Goal: Task Accomplishment & Management: Use online tool/utility

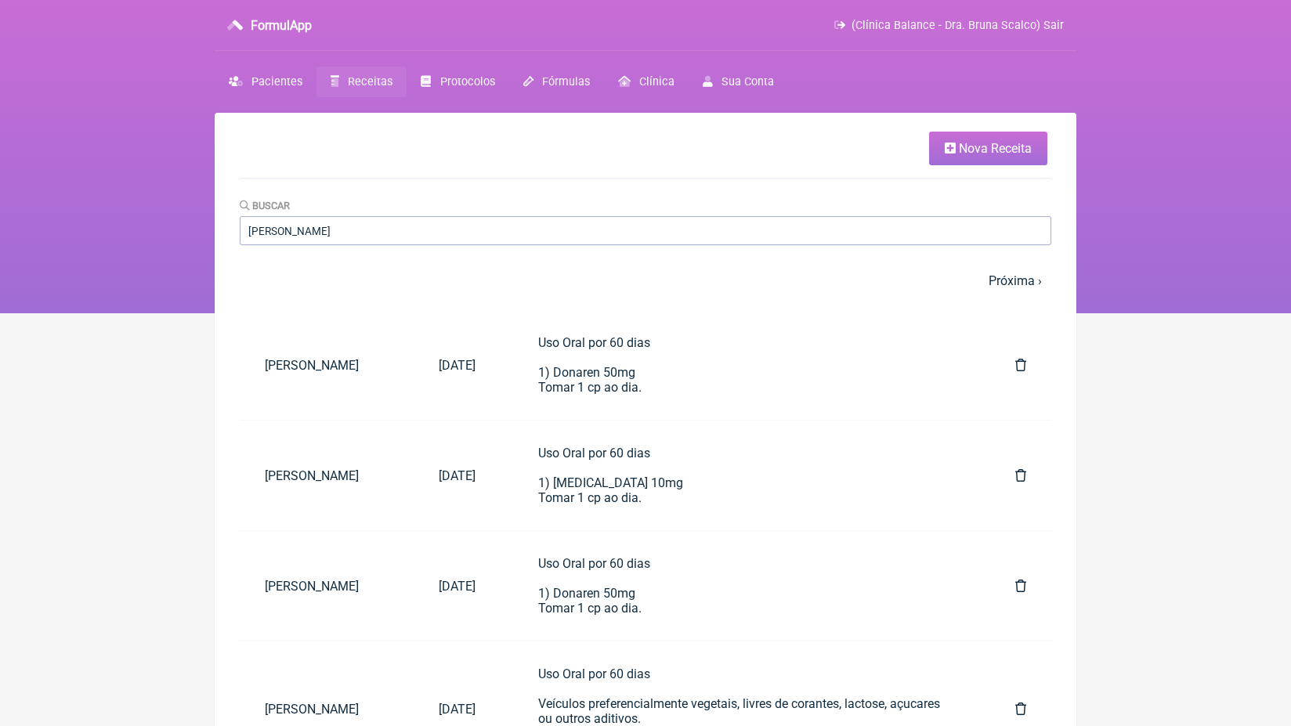
type input "[PERSON_NAME]"
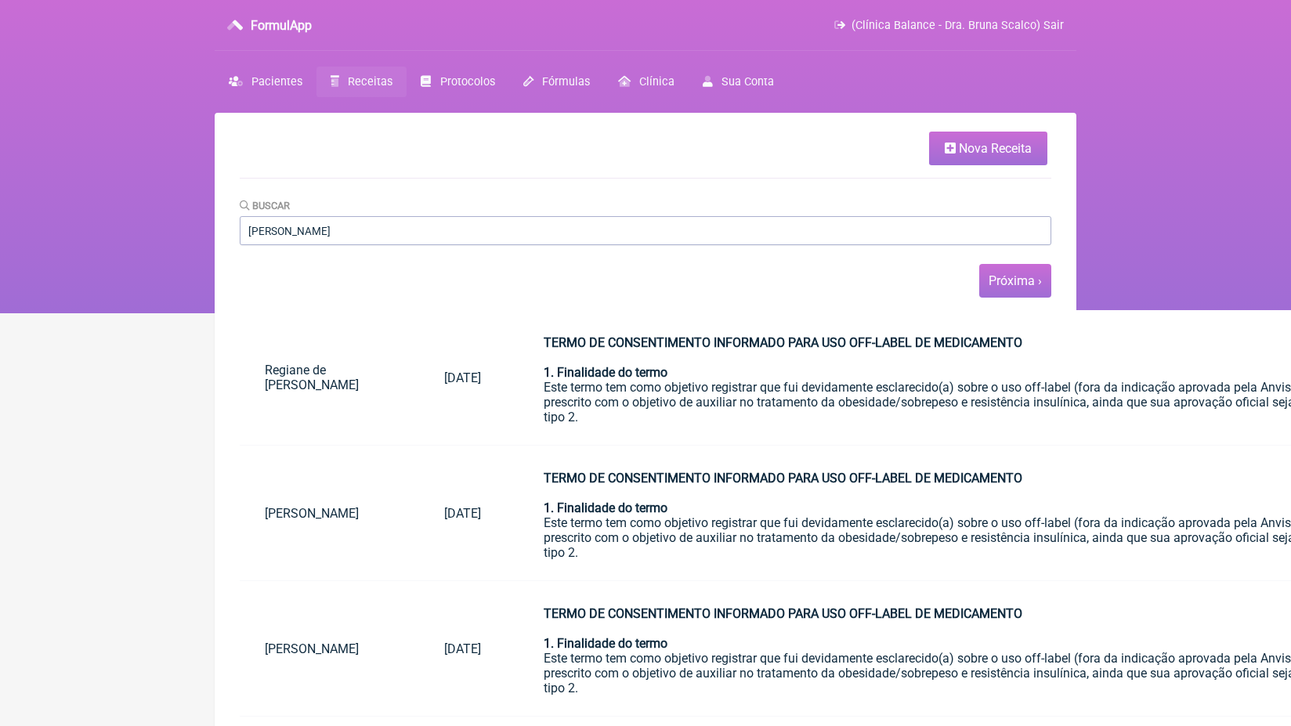
drag, startPoint x: 362, startPoint y: 305, endPoint x: 1020, endPoint y: 274, distance: 658.7
click at [1020, 274] on link "Próxima ›" at bounding box center [1015, 280] width 53 height 15
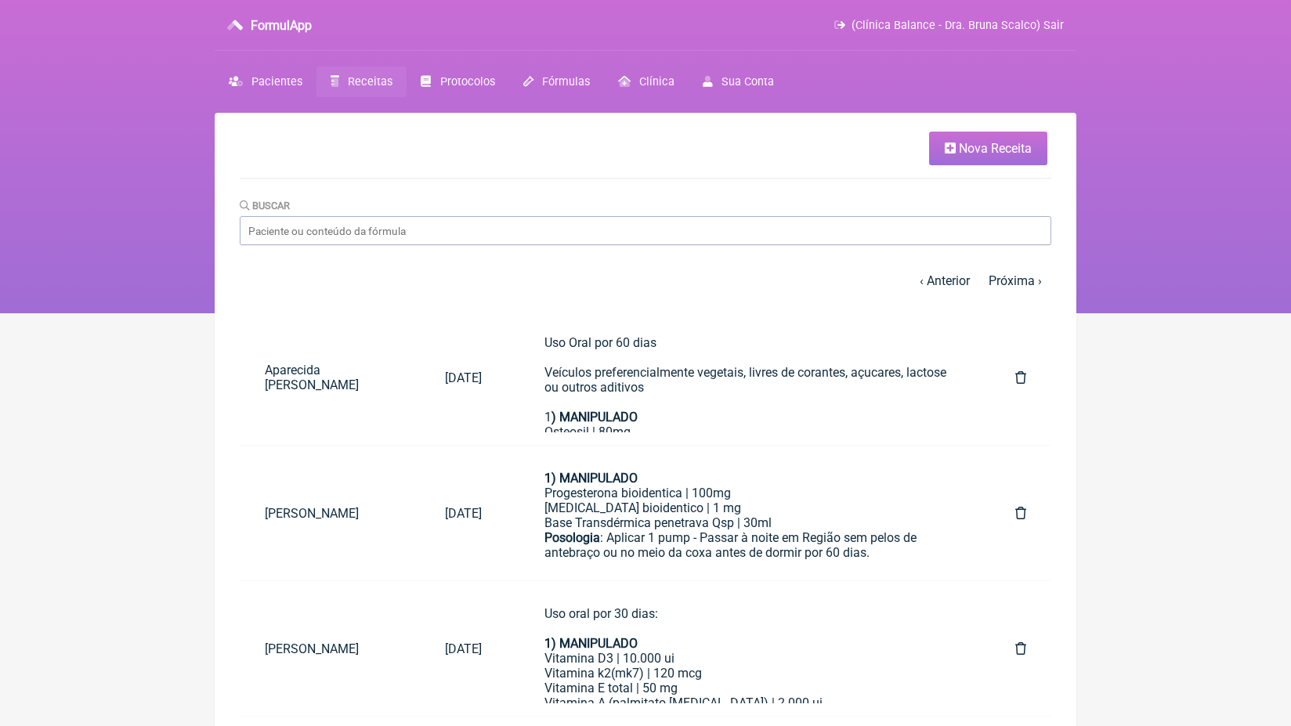
click at [1020, 284] on link "Próxima ›" at bounding box center [1015, 280] width 53 height 15
click at [1020, 282] on link "Próxima ›" at bounding box center [1015, 280] width 53 height 15
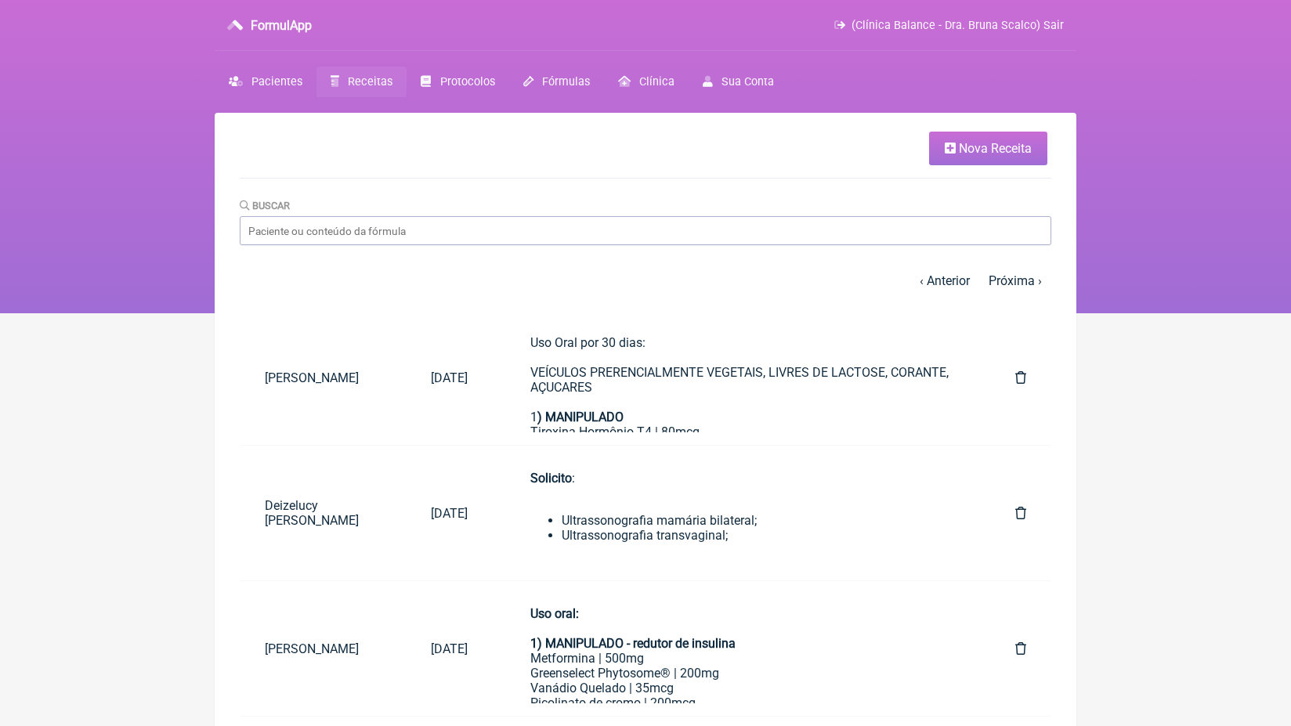
scroll to position [7, 0]
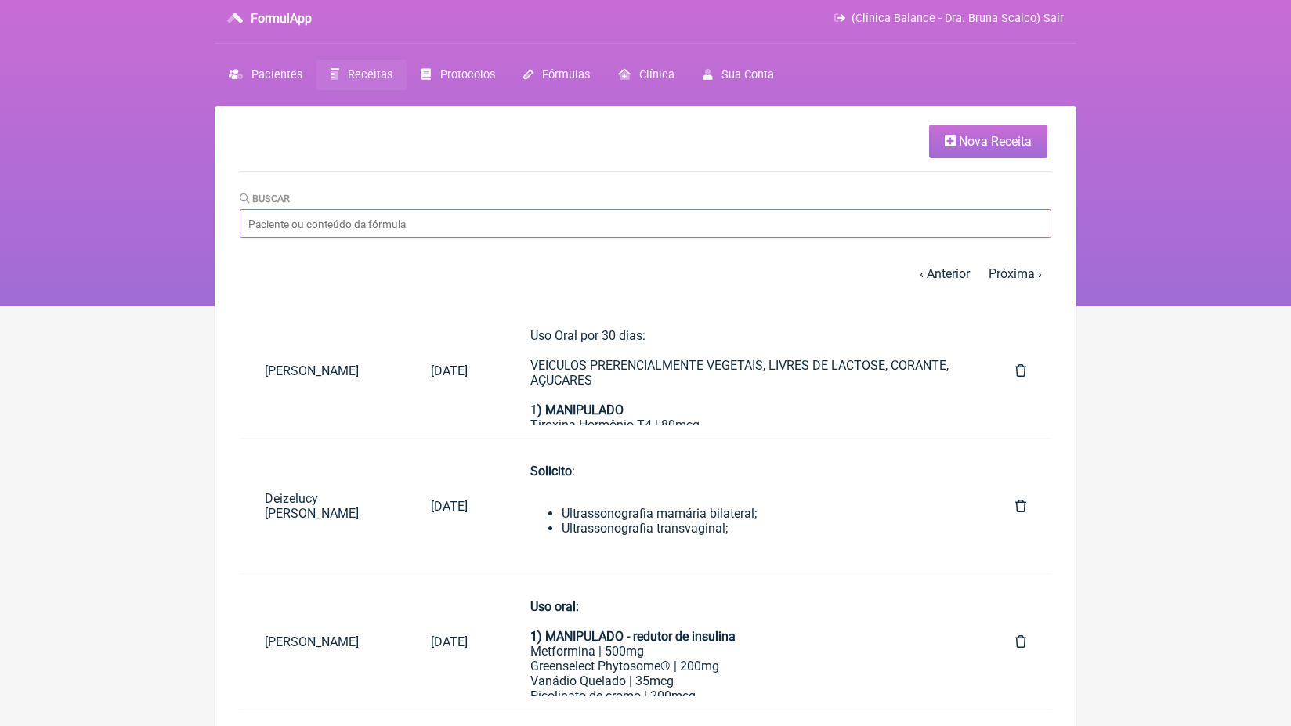
click at [374, 232] on input "Buscar" at bounding box center [646, 223] width 812 height 29
type input "[PERSON_NAME]"
click at [273, 78] on span "Pacientes" at bounding box center [276, 74] width 51 height 13
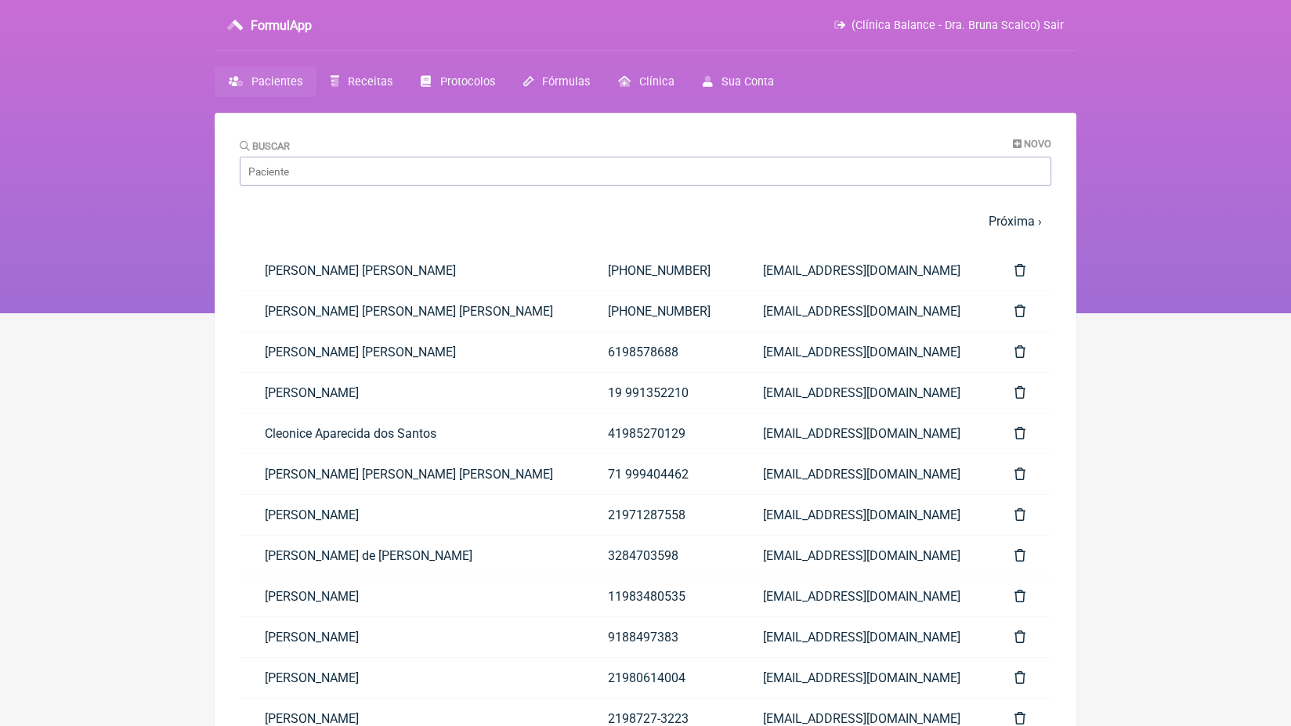
scroll to position [7, 0]
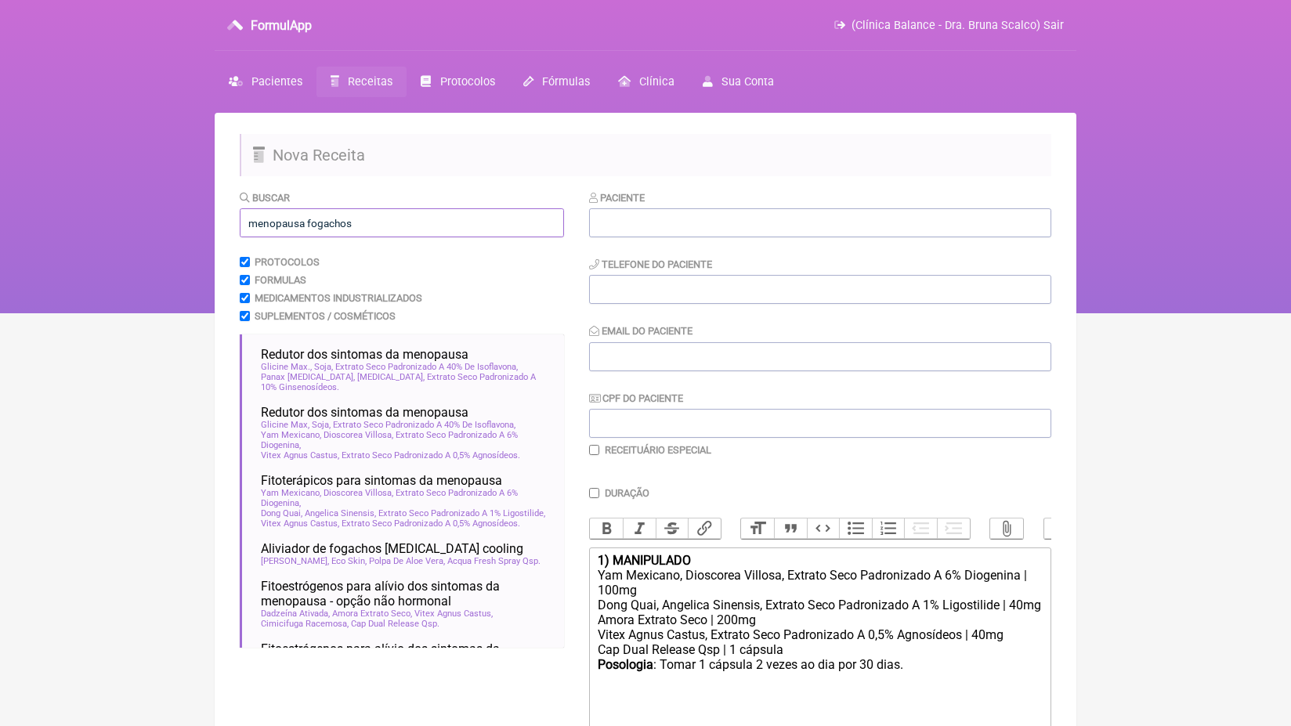
click at [370, 219] on input "menopausa fogachos" at bounding box center [402, 222] width 324 height 29
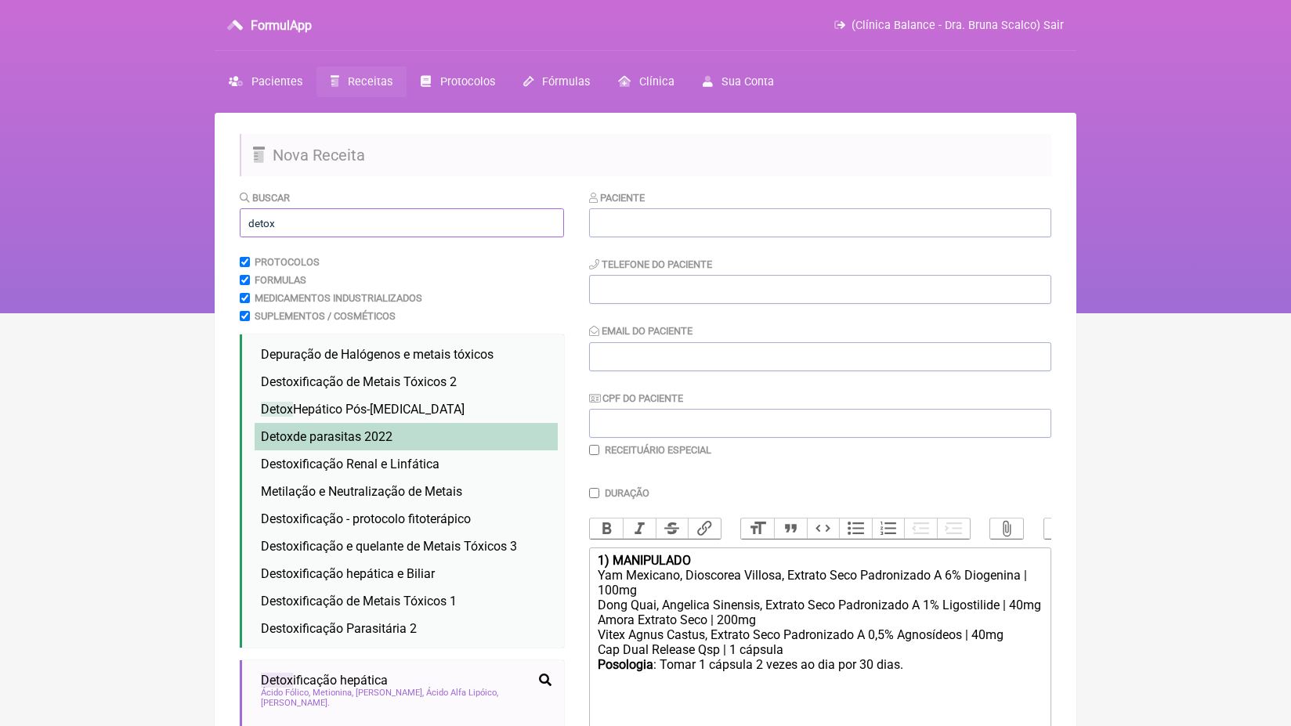
type input "detox"
click at [410, 431] on li "Detox de parasitas 2022 detox parasitas verminose parasitas" at bounding box center [406, 436] width 303 height 27
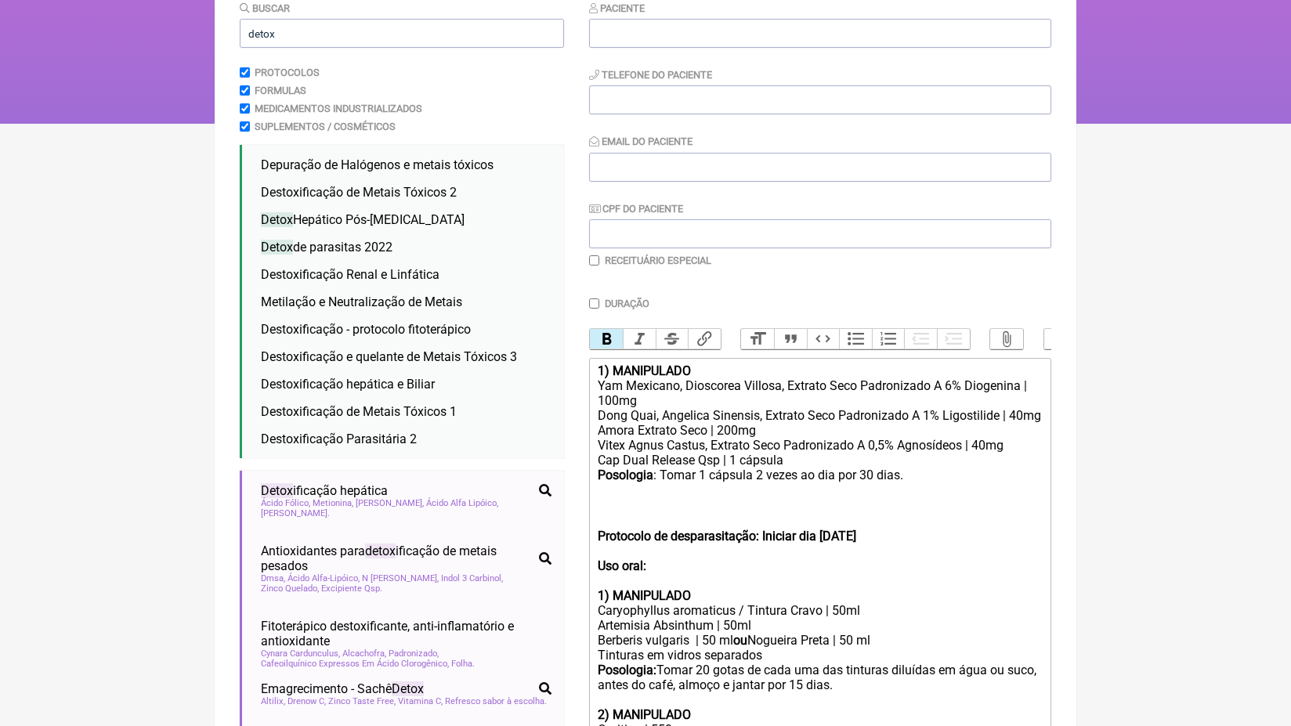
scroll to position [303, 0]
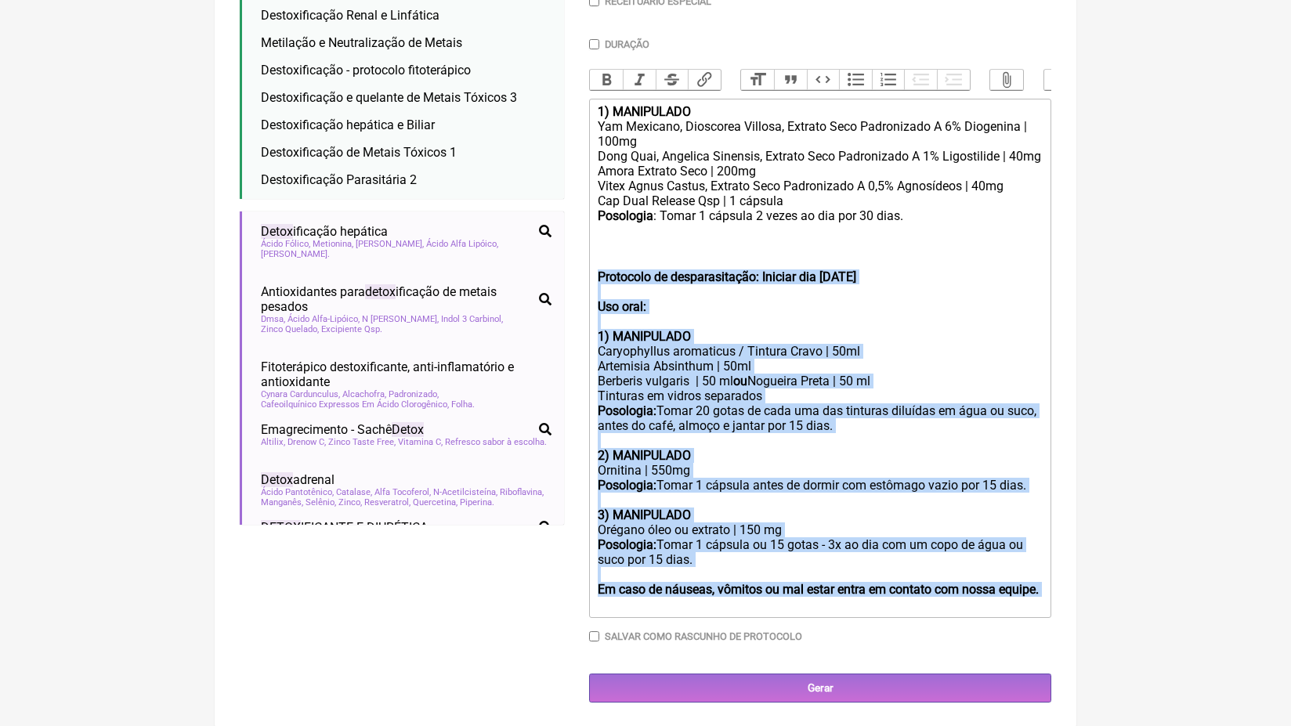
drag, startPoint x: 596, startPoint y: 418, endPoint x: 635, endPoint y: 740, distance: 323.6
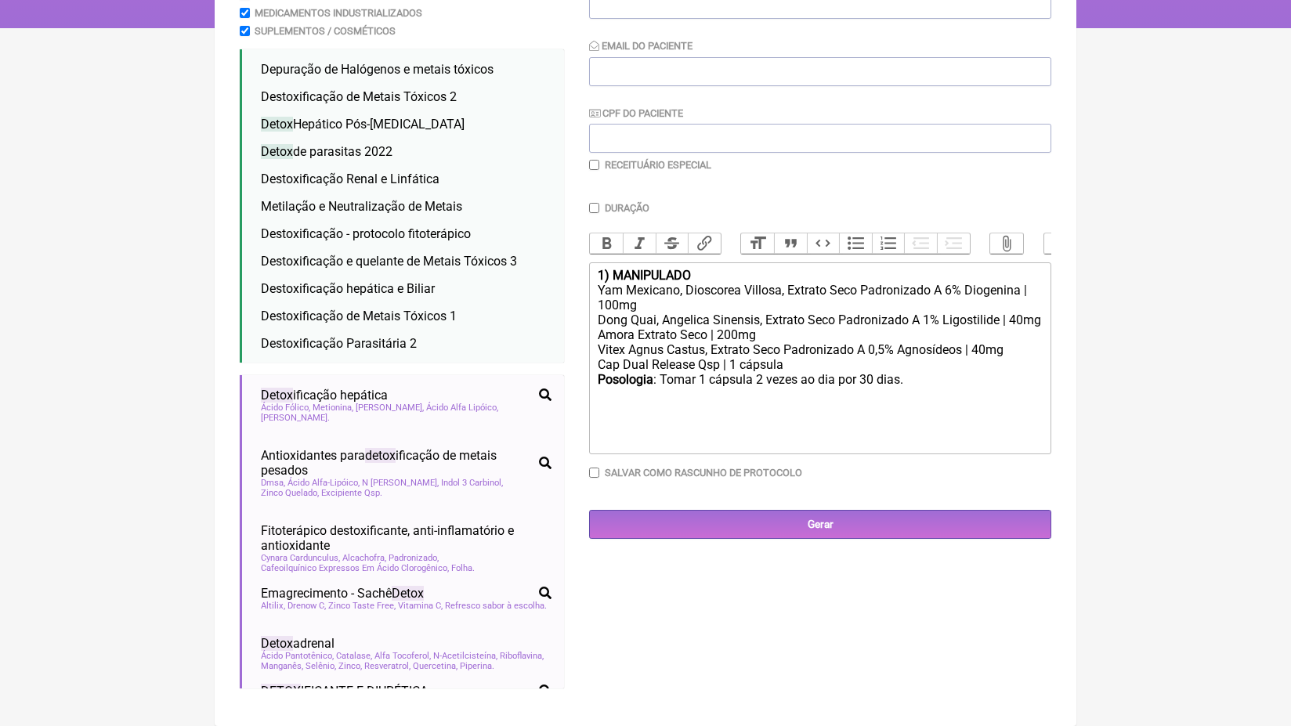
scroll to position [284, 0]
type trix-editor "<div><strong>1) MANIPULADO</strong></div><div>Yam Mexicano, Dioscorea Villosa, …"
